Goal: Find specific page/section: Find specific page/section

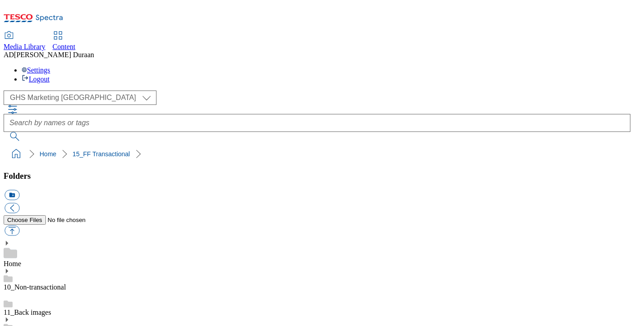
select select "flare-ghs-mktg"
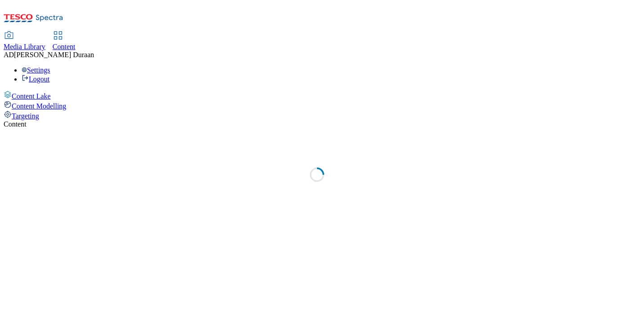
select select "ghs-[GEOGRAPHIC_DATA]"
